Goal: Information Seeking & Learning: Understand process/instructions

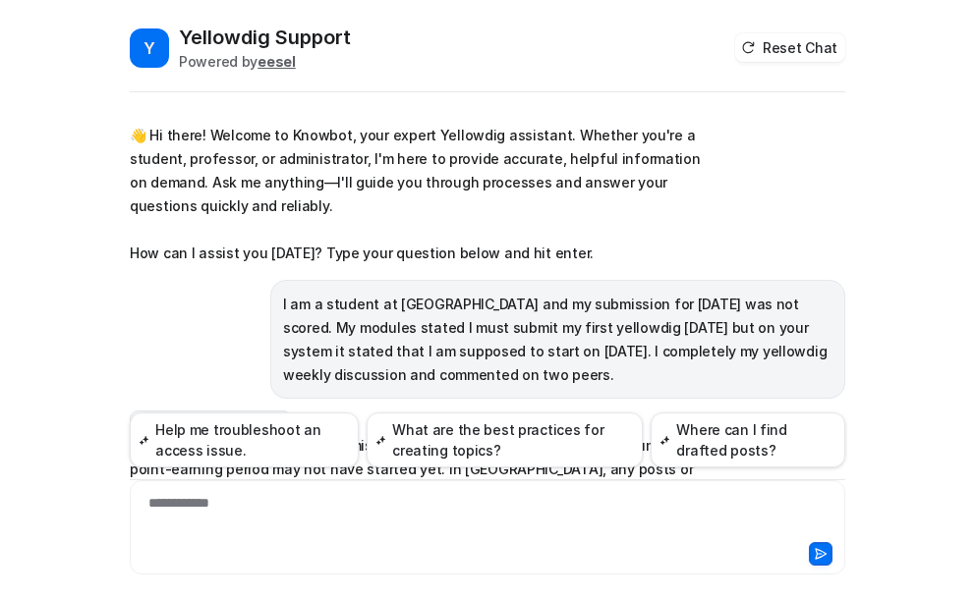
scroll to position [1215, 0]
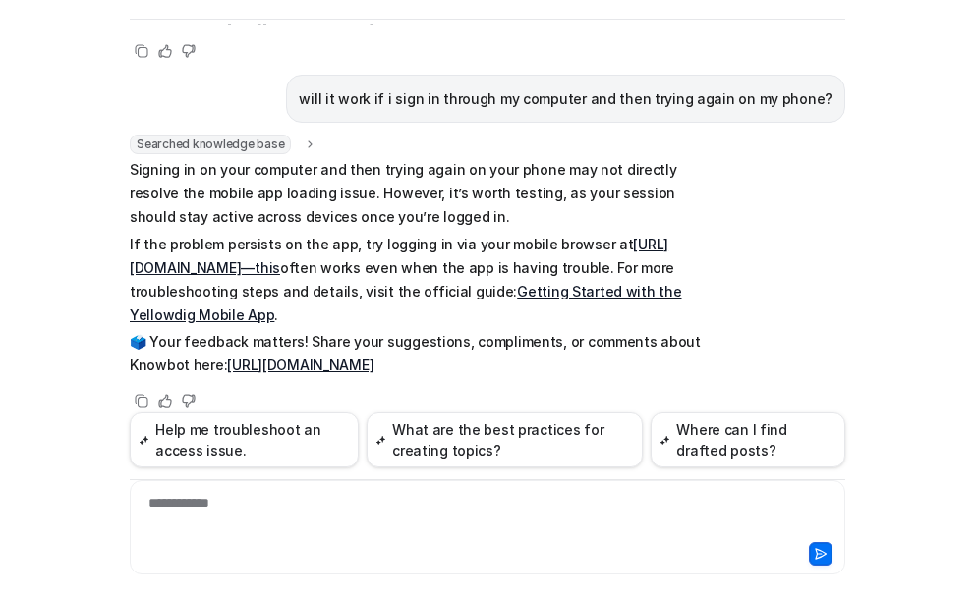
click at [227, 505] on div "**********" at bounding box center [487, 515] width 705 height 45
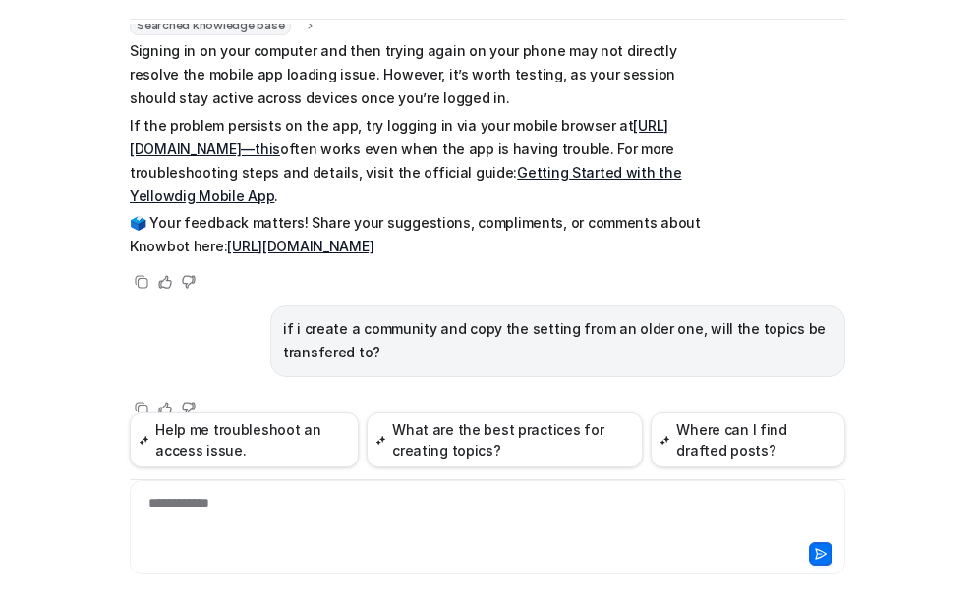
scroll to position [1342, 0]
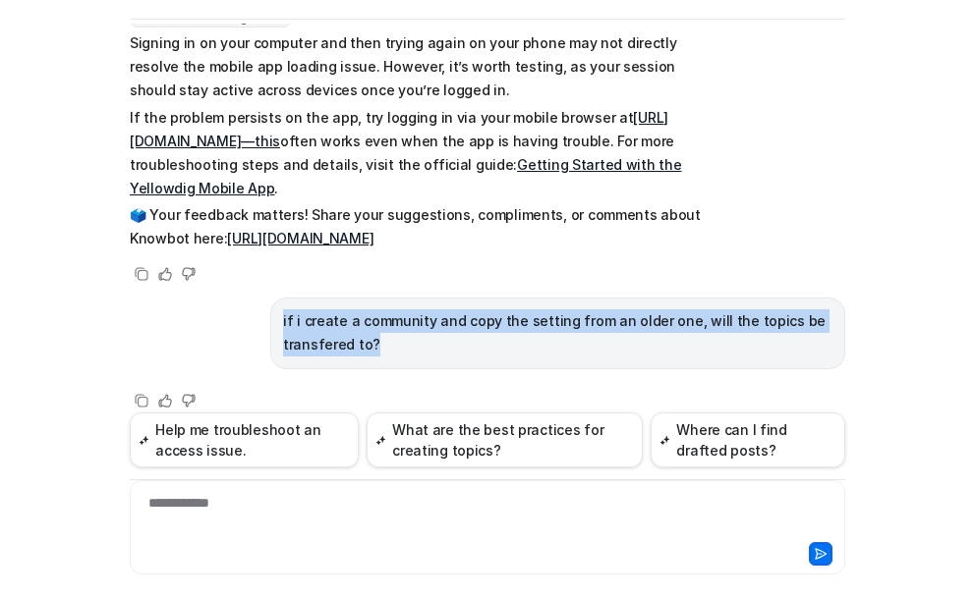
drag, startPoint x: 372, startPoint y: 320, endPoint x: 269, endPoint y: 295, distance: 106.3
click at [270, 298] on div "if i create a community and copy the setting from an older one, will the topics…" at bounding box center [557, 334] width 575 height 72
copy p "if i create a community and copy the setting from an older one, will the topics…"
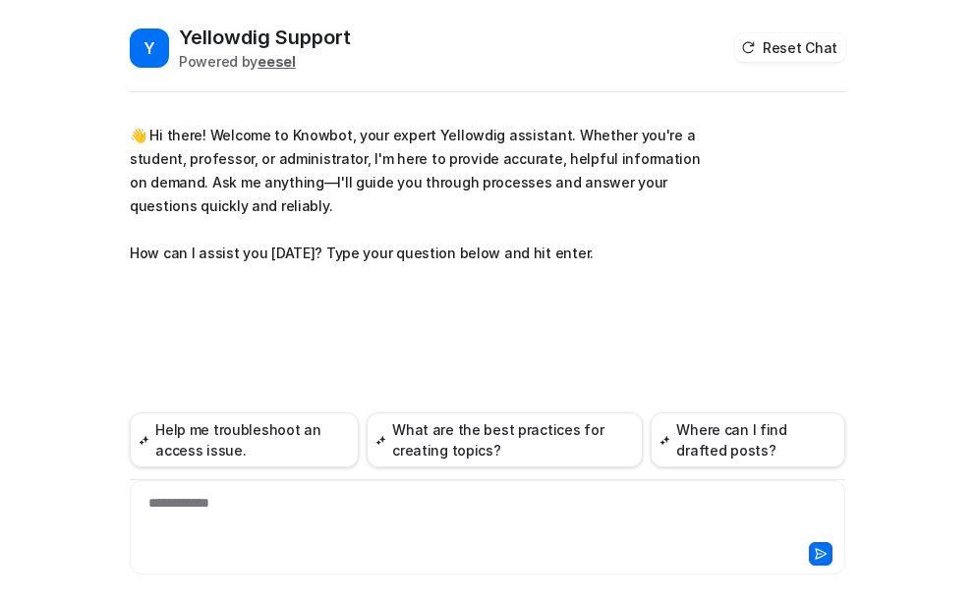
click at [200, 505] on div "**********" at bounding box center [487, 515] width 705 height 45
paste div
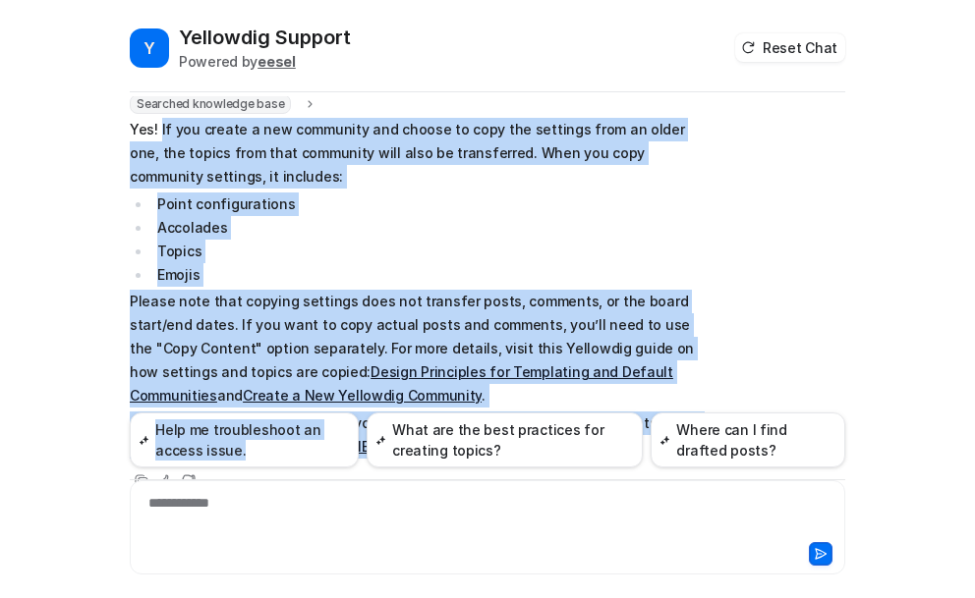
scroll to position [301, 0]
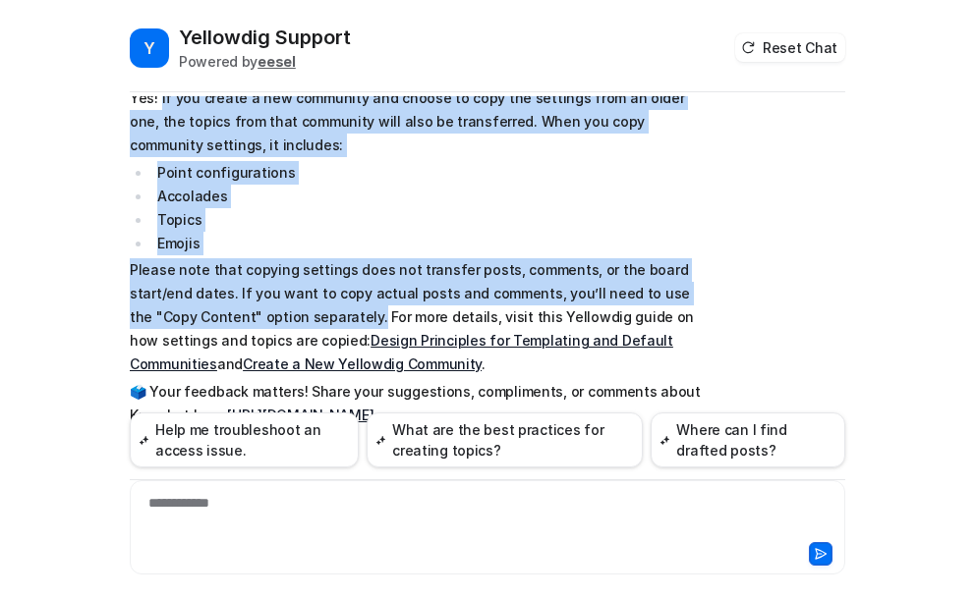
drag, startPoint x: 152, startPoint y: 194, endPoint x: 338, endPoint y: 322, distance: 225.9
click at [338, 322] on span "Yes! If you create a new community and choose to copy the settings from an olde…" at bounding box center [417, 256] width 575 height 341
click at [453, 339] on link "Design Principles for Templating and Default Communities" at bounding box center [401, 352] width 543 height 40
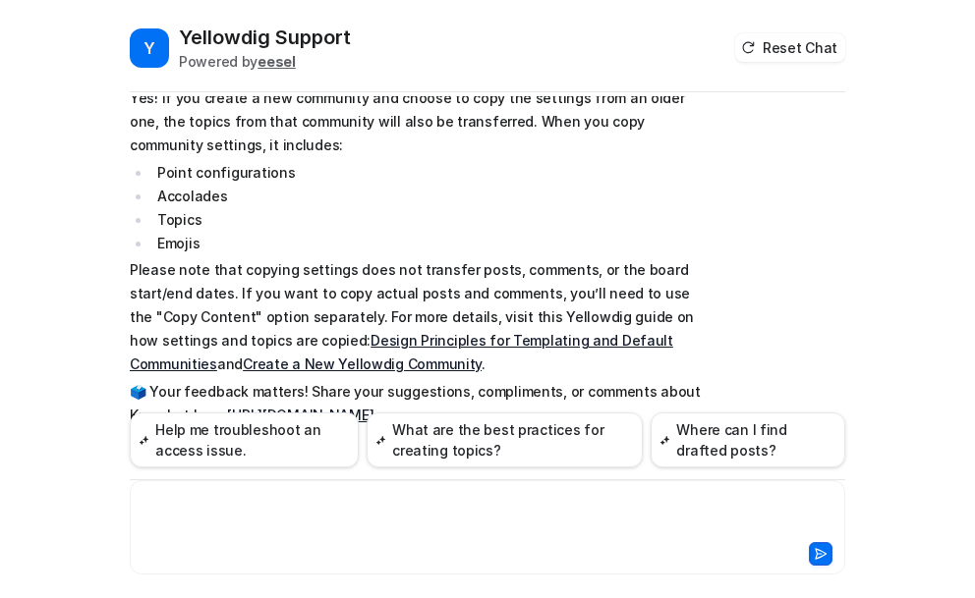
click at [220, 515] on div at bounding box center [487, 515] width 705 height 45
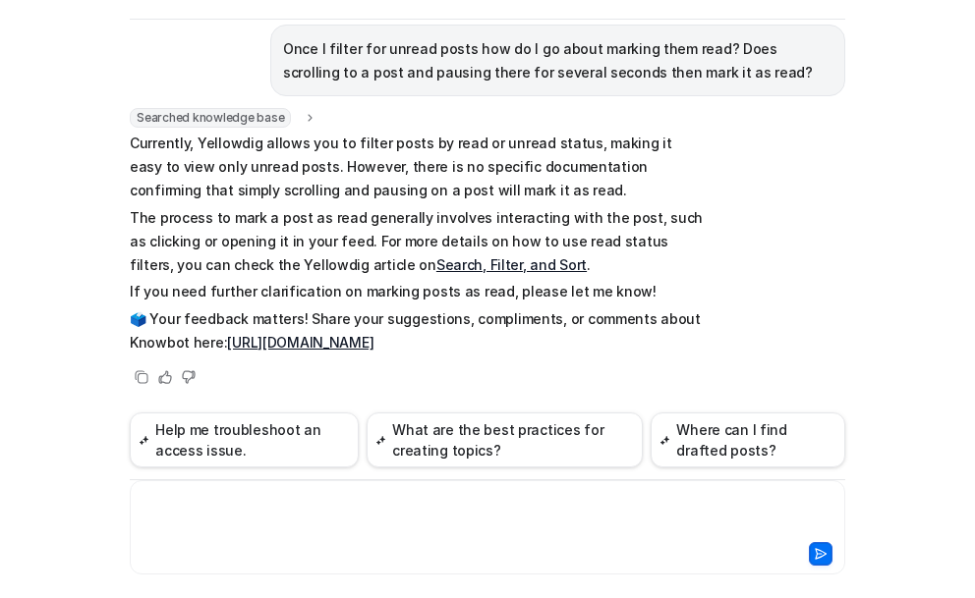
scroll to position [0, 0]
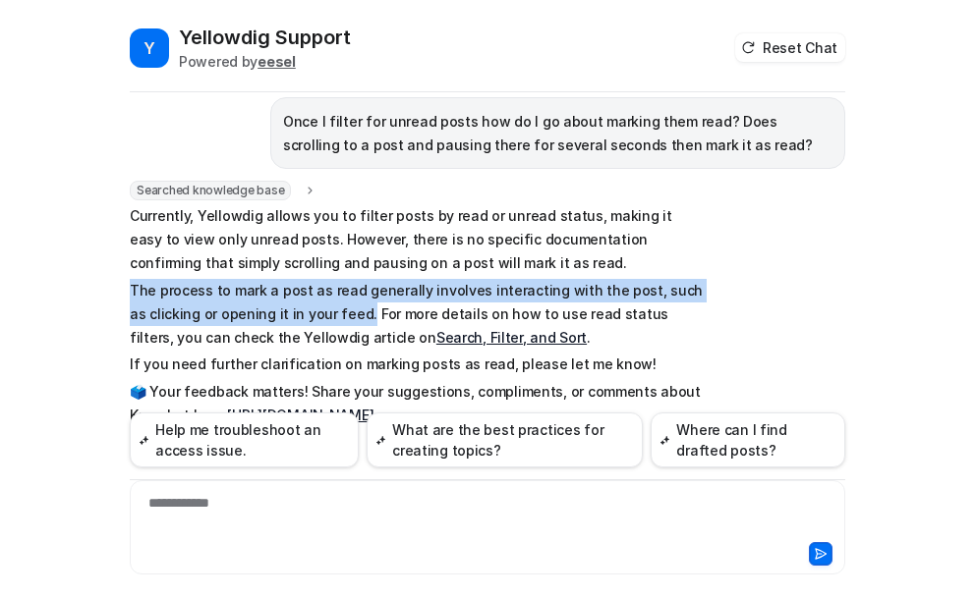
drag, startPoint x: 123, startPoint y: 287, endPoint x: 335, endPoint y: 314, distance: 214.0
click at [335, 314] on p "The process to mark a post as read generally involves interacting with the post…" at bounding box center [417, 314] width 575 height 71
copy p "The process to mark a post as read generally involves interacting with the post…"
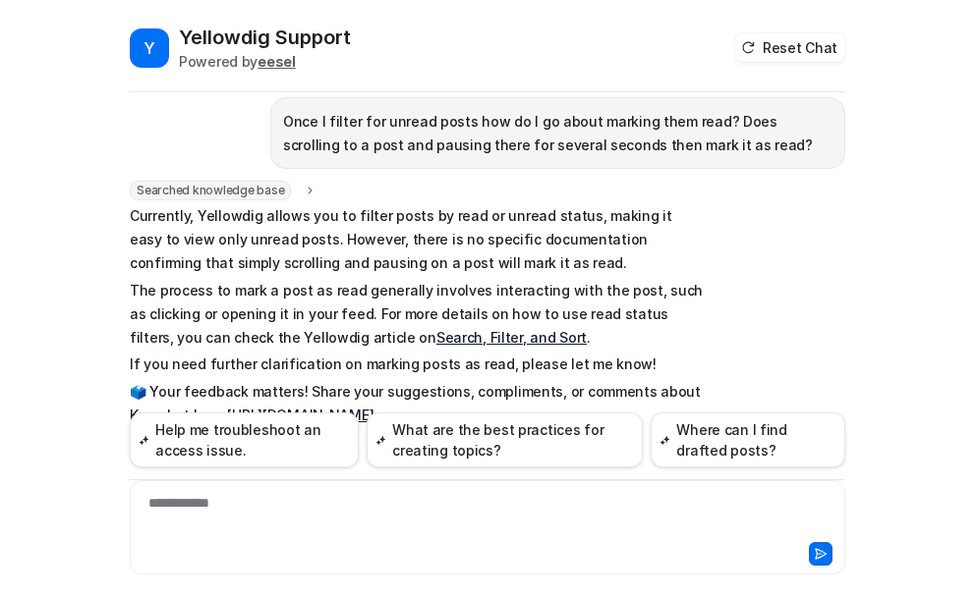
click at [306, 132] on p "Once I filter for unread posts how do I go about marking them read? Does scroll…" at bounding box center [557, 133] width 549 height 47
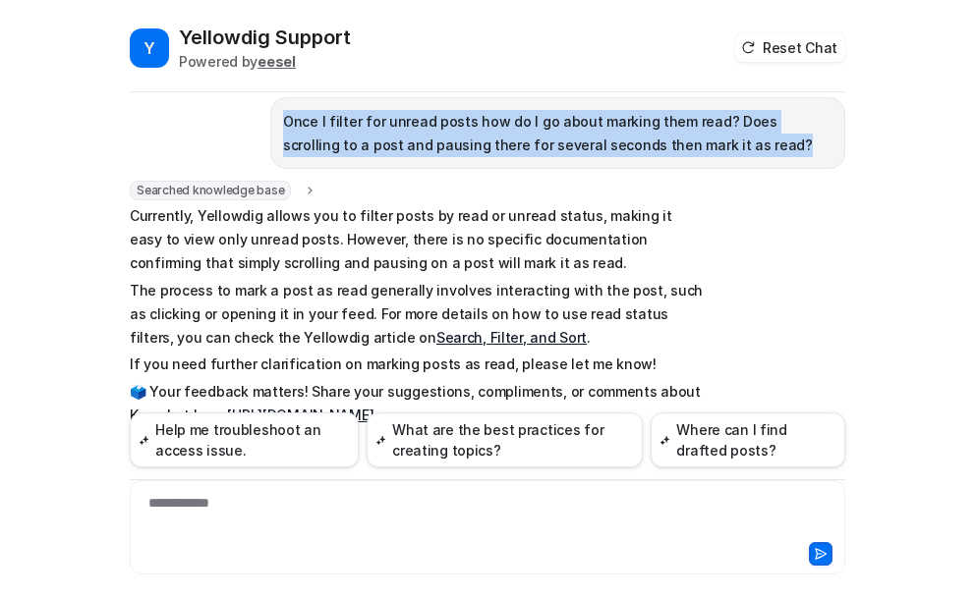
drag, startPoint x: 277, startPoint y: 118, endPoint x: 748, endPoint y: 139, distance: 471.0
click at [748, 139] on p "Once I filter for unread posts how do I go about marking them read? Does scroll…" at bounding box center [557, 133] width 549 height 47
copy p "Once I filter for unread posts how do I go about marking them read? Does scroll…"
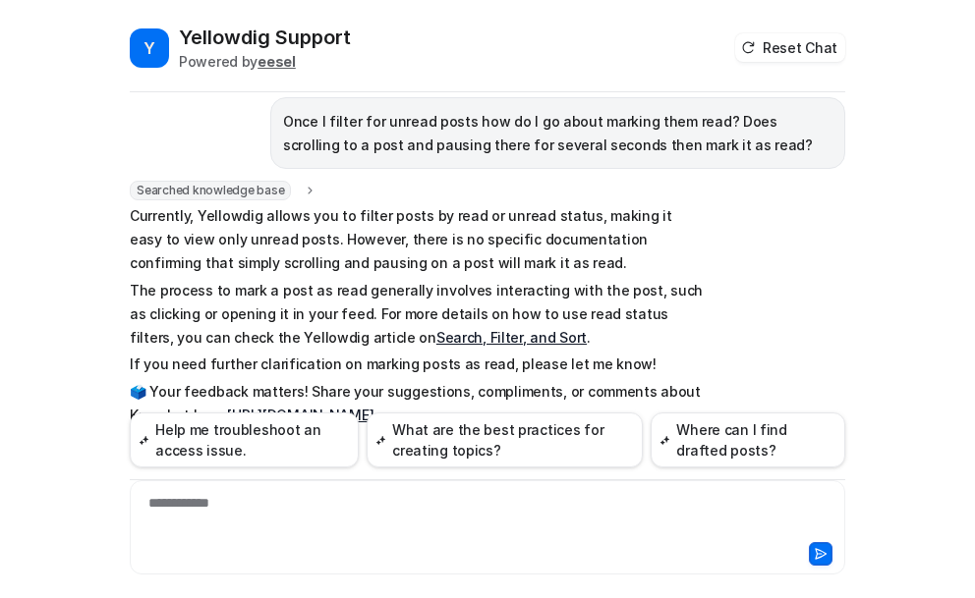
drag, startPoint x: 324, startPoint y: 192, endPoint x: 357, endPoint y: 272, distance: 86.8
click at [330, 203] on div "Searched knowledge base search_queries : [ "how to mark posts as read", "markin…" at bounding box center [417, 306] width 575 height 250
click at [502, 276] on span "Currently, Yellowdig allows you to filter posts by read or unread status, makin…" at bounding box center [417, 315] width 575 height 223
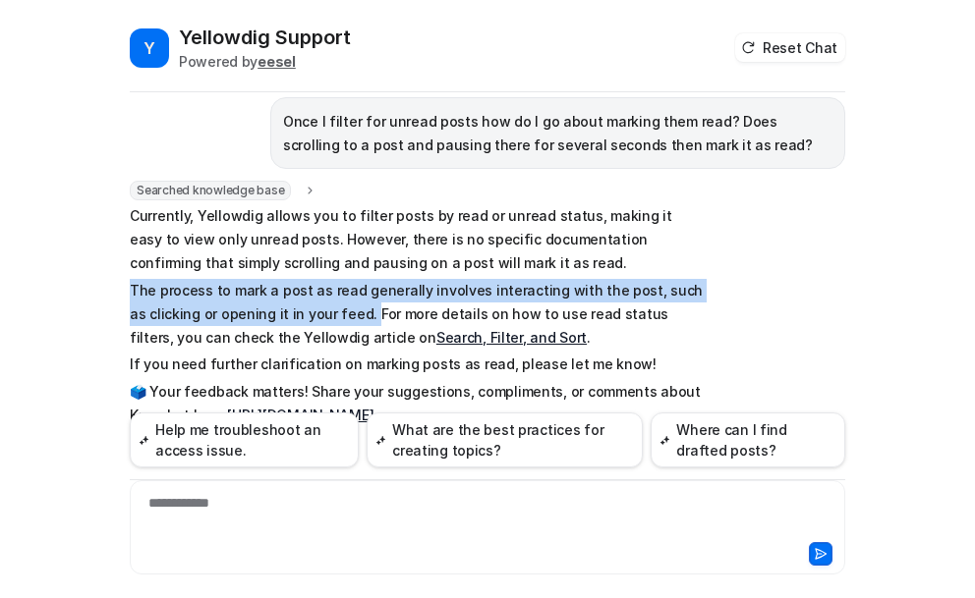
drag, startPoint x: 125, startPoint y: 291, endPoint x: 338, endPoint y: 312, distance: 214.3
click at [338, 312] on p "The process to mark a post as read generally involves interacting with the post…" at bounding box center [417, 314] width 575 height 71
copy p "The process to mark a post as read generally involves interacting with the post…"
